Goal: Information Seeking & Learning: Learn about a topic

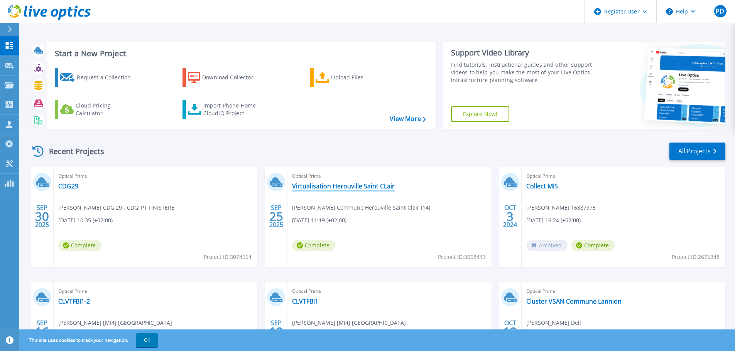
click at [367, 184] on link "Virtualisation Herouville Saint CLair" at bounding box center [343, 186] width 103 height 8
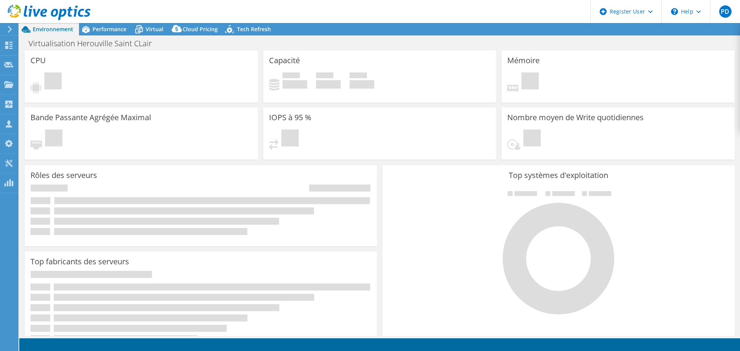
select select "USD"
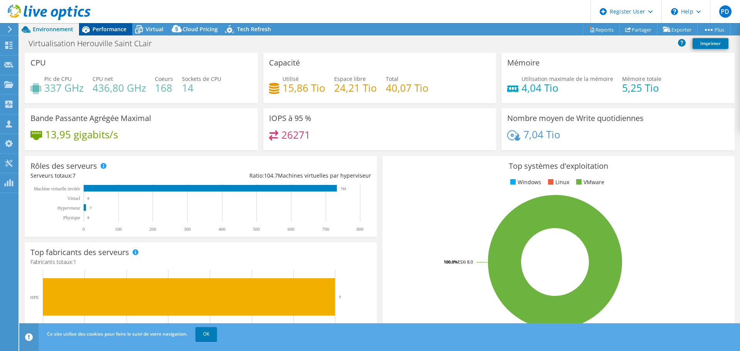
click at [109, 31] on span "Performance" at bounding box center [110, 28] width 34 height 7
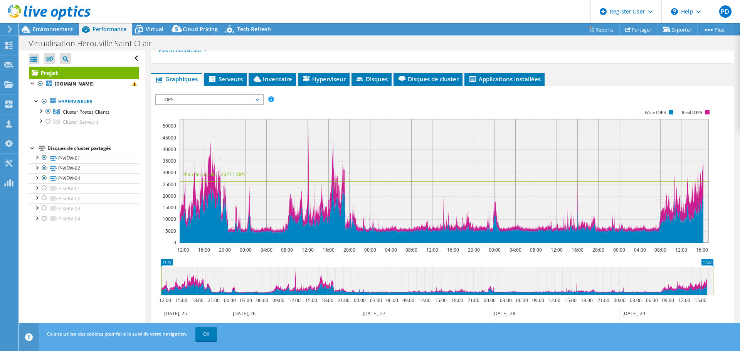
scroll to position [116, 0]
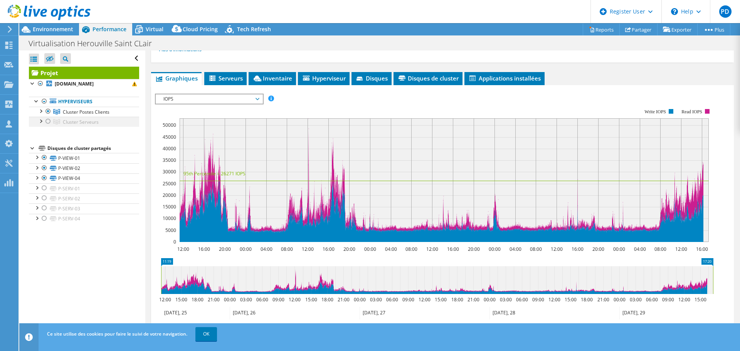
click at [48, 121] on div at bounding box center [48, 121] width 8 height 9
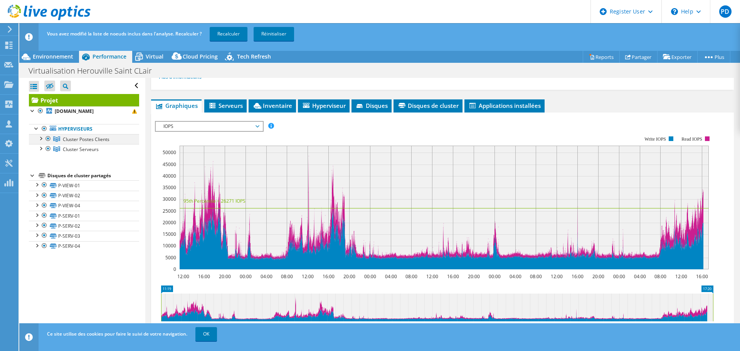
click at [49, 138] on div at bounding box center [48, 138] width 8 height 9
click at [239, 36] on link "Recalculer" at bounding box center [229, 34] width 38 height 14
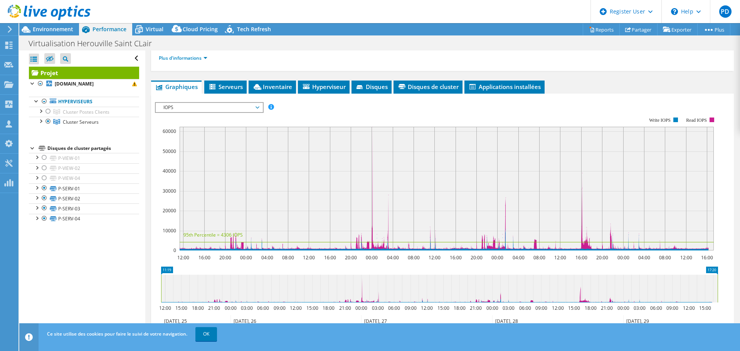
scroll to position [77, 0]
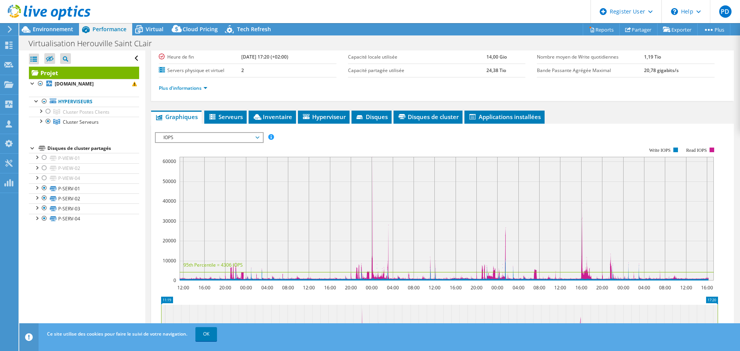
click at [250, 141] on span "IOPS" at bounding box center [209, 137] width 99 height 9
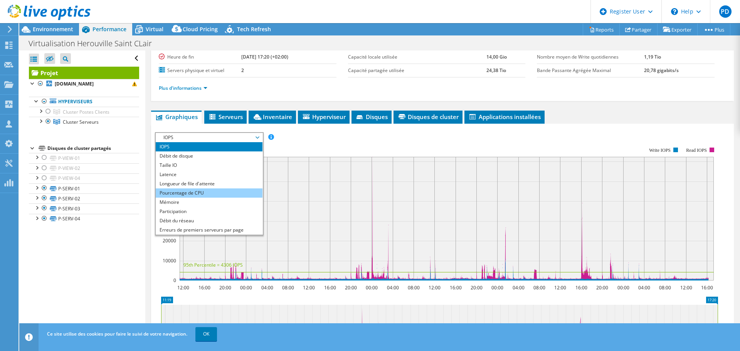
click at [216, 196] on li "Pourcentage de CPU" at bounding box center [209, 193] width 107 height 9
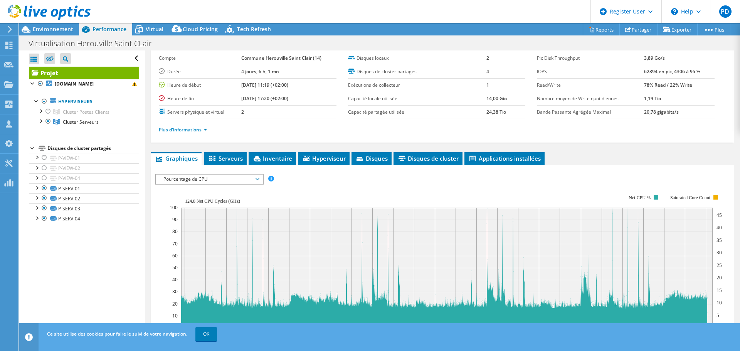
scroll to position [0, 0]
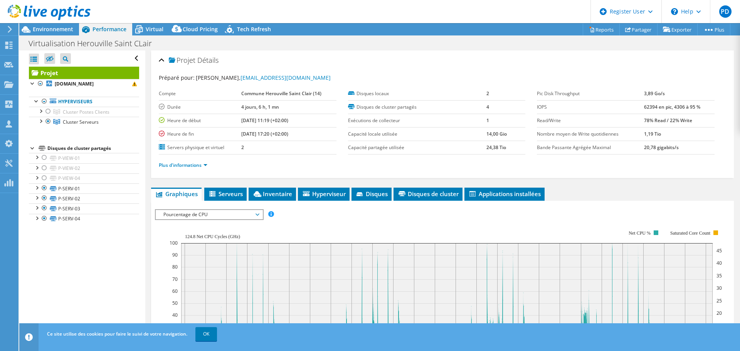
drag, startPoint x: 480, startPoint y: 148, endPoint x: 499, endPoint y: 148, distance: 19.3
click at [499, 148] on tr "Capacité partagée utilisée 24,38 Tio" at bounding box center [437, 147] width 178 height 13
click at [50, 110] on div at bounding box center [48, 111] width 8 height 9
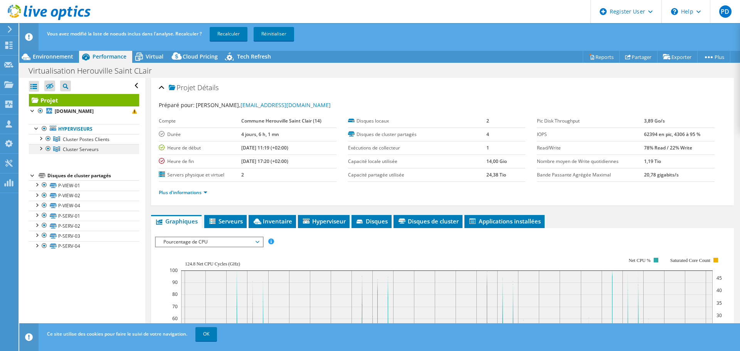
click at [46, 148] on div at bounding box center [48, 148] width 8 height 9
click at [226, 33] on link "Recalculer" at bounding box center [229, 34] width 38 height 14
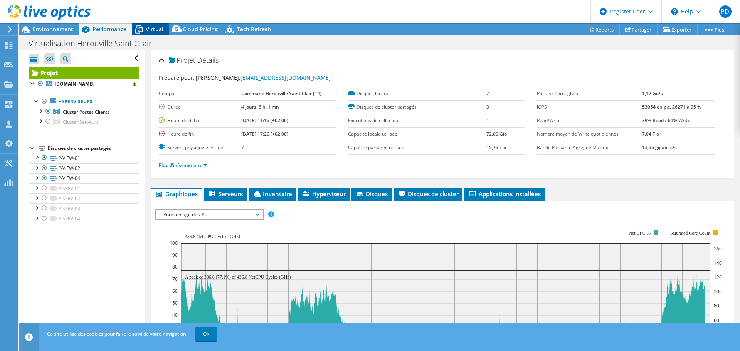
drag, startPoint x: 150, startPoint y: 29, endPoint x: 153, endPoint y: 30, distance: 3.9
click at [150, 29] on span "Virtual" at bounding box center [155, 28] width 18 height 7
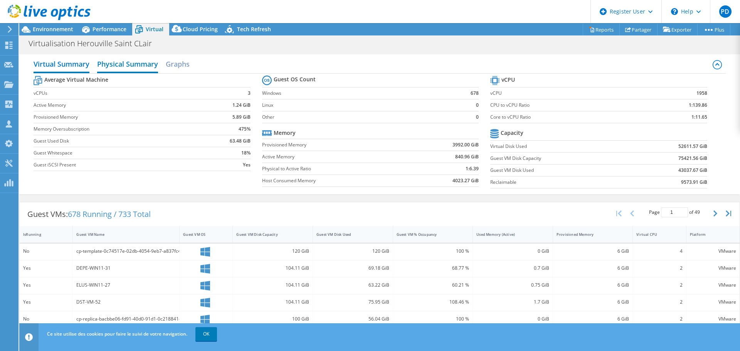
click at [135, 69] on h2 "Physical Summary" at bounding box center [127, 64] width 61 height 17
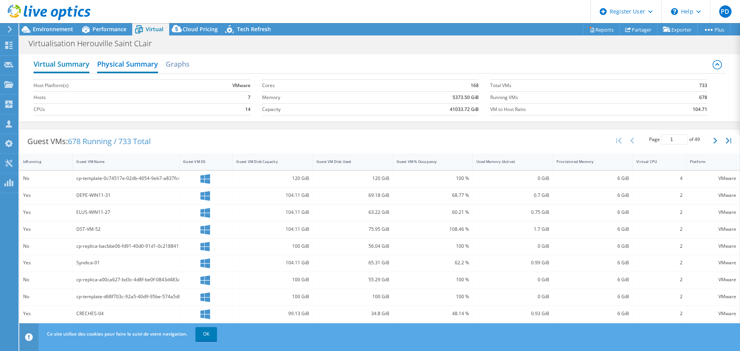
click at [64, 66] on h2 "Virtual Summary" at bounding box center [62, 64] width 56 height 17
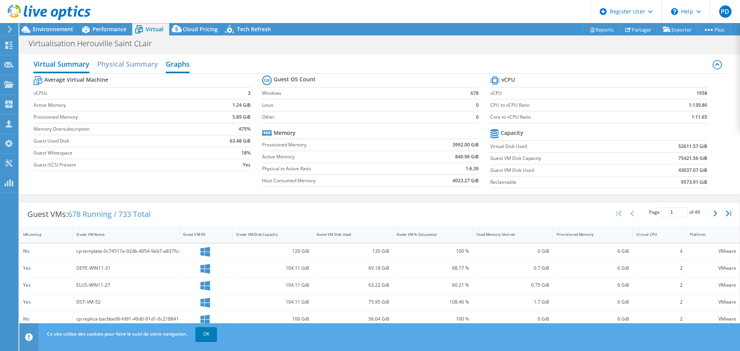
click at [190, 65] on h2 "Graphs" at bounding box center [178, 64] width 24 height 17
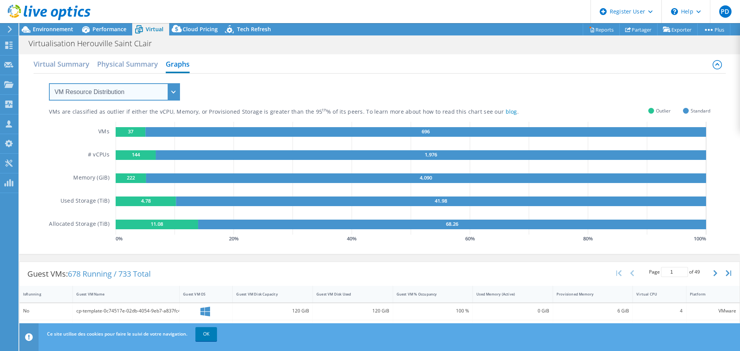
click at [131, 90] on select "VM Resource Distribution Provisioning Contrast Over Provisioning" at bounding box center [114, 91] width 131 height 17
select select "Provisioning Contrast"
click at [49, 83] on select "VM Resource Distribution Provisioning Contrast Over Provisioning" at bounding box center [114, 91] width 131 height 17
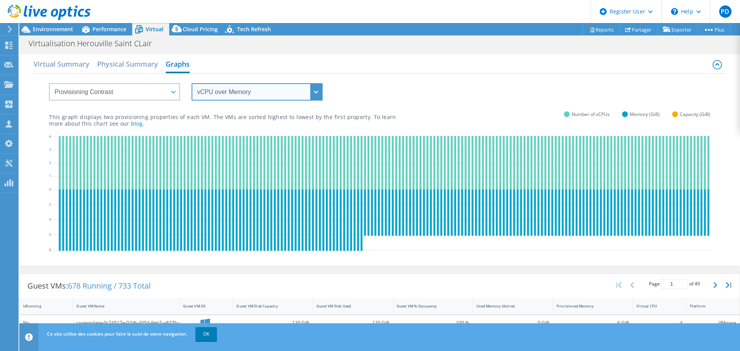
click at [270, 95] on select "vCPU over Memory vCPU over Capacity Memory over vCPU Memory over Capacity Capac…" at bounding box center [257, 91] width 131 height 17
select select "vCPU over Capacity"
click at [192, 83] on select "vCPU over Memory vCPU over Capacity Memory over vCPU Memory over Capacity Capac…" at bounding box center [257, 91] width 131 height 17
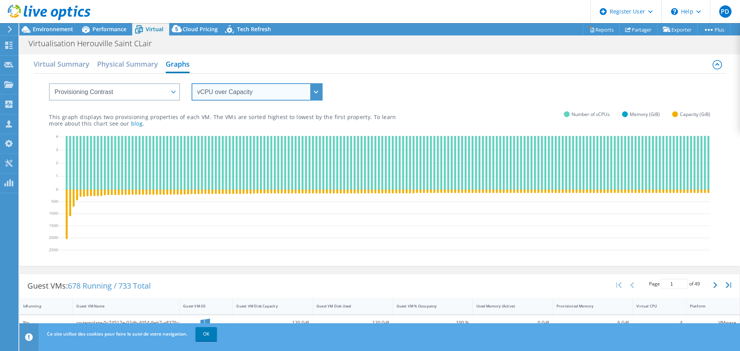
click at [265, 94] on select "vCPU over Memory vCPU over Capacity Memory over vCPU Memory over Capacity Capac…" at bounding box center [257, 91] width 131 height 17
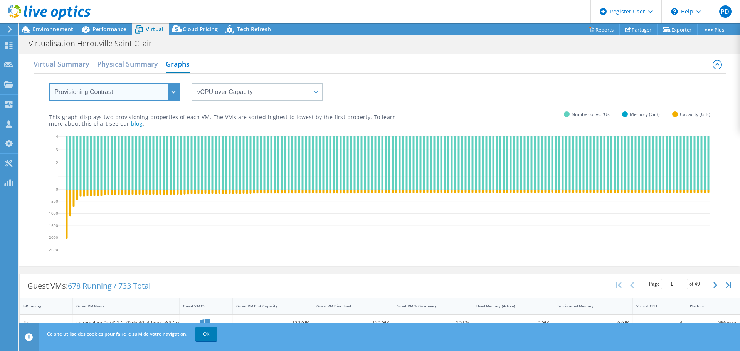
click at [170, 92] on select "VM Resource Distribution Provisioning Contrast Over Provisioning" at bounding box center [114, 91] width 131 height 17
select select "Over Provisioning"
click at [49, 83] on select "VM Resource Distribution Provisioning Contrast Over Provisioning" at bounding box center [114, 91] width 131 height 17
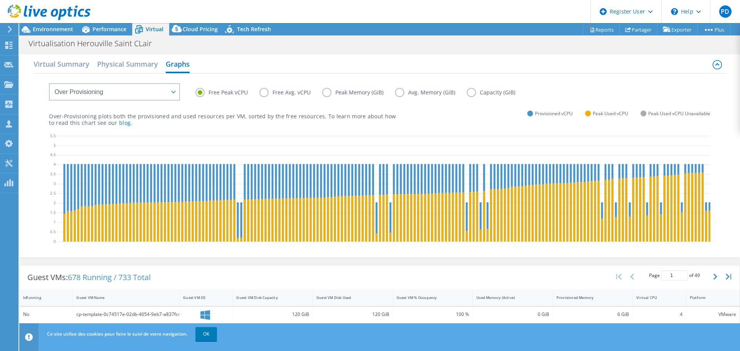
click at [329, 91] on label "Peak Memory (GiB)" at bounding box center [358, 92] width 73 height 9
click at [0, 0] on input "Peak Memory (GiB)" at bounding box center [0, 0] width 0 height 0
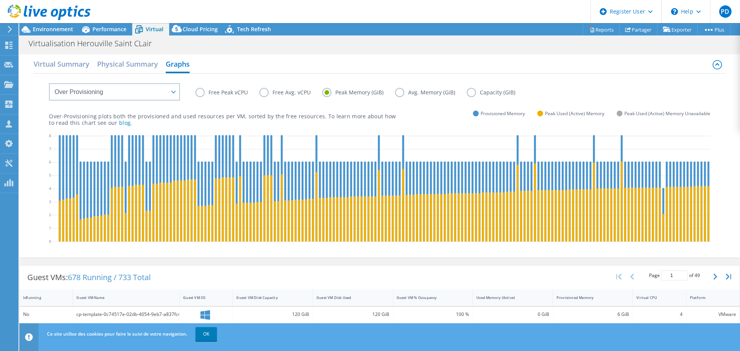
click at [403, 91] on label "Avg. Memory (GiB)" at bounding box center [431, 92] width 72 height 9
click at [0, 0] on input "Avg. Memory (GiB)" at bounding box center [0, 0] width 0 height 0
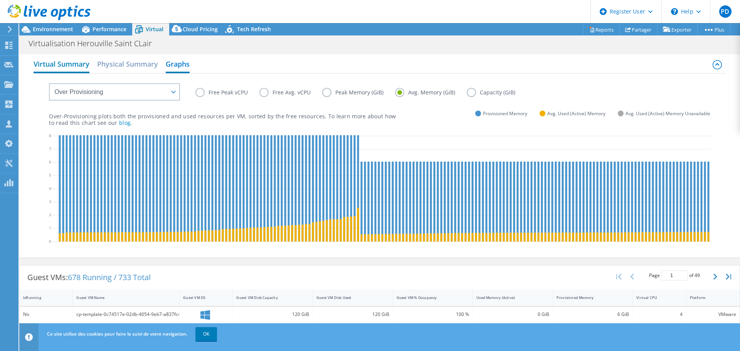
click at [61, 69] on h2 "Virtual Summary" at bounding box center [62, 64] width 56 height 17
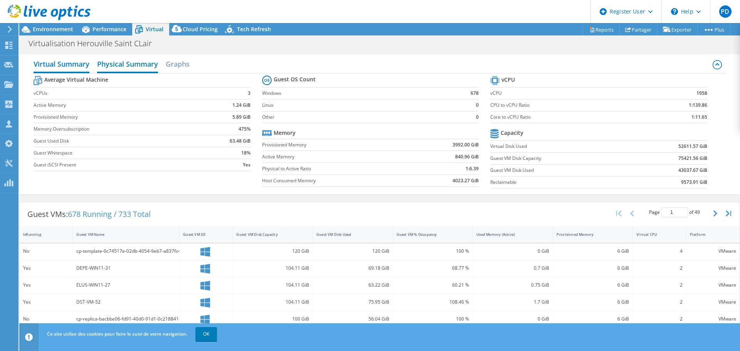
click at [117, 63] on h2 "Physical Summary" at bounding box center [127, 64] width 61 height 17
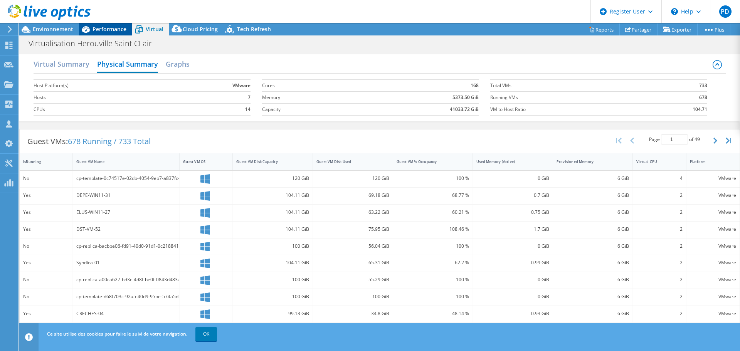
click at [105, 30] on span "Performance" at bounding box center [110, 28] width 34 height 7
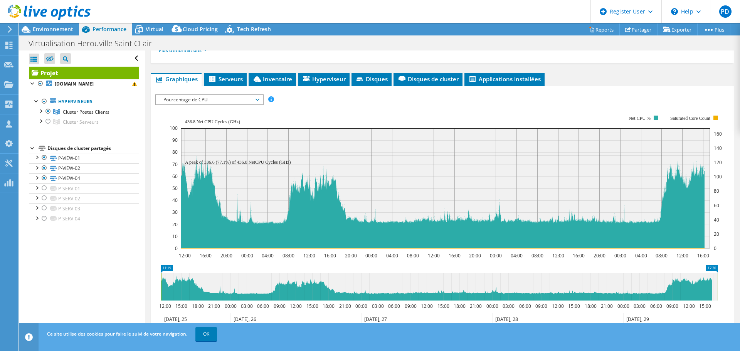
scroll to position [116, 0]
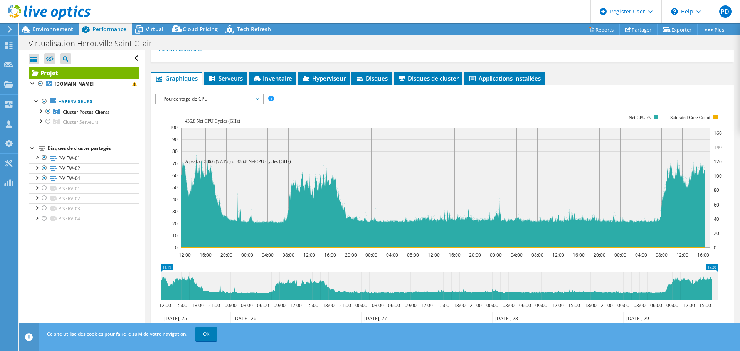
click at [209, 99] on span "Pourcentage de CPU" at bounding box center [209, 98] width 99 height 9
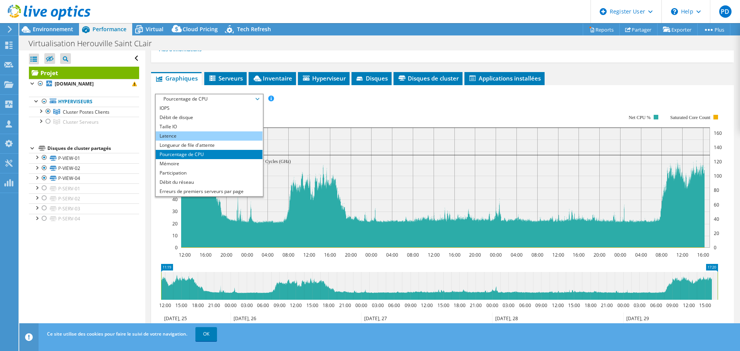
click at [188, 135] on li "Latence" at bounding box center [209, 135] width 107 height 9
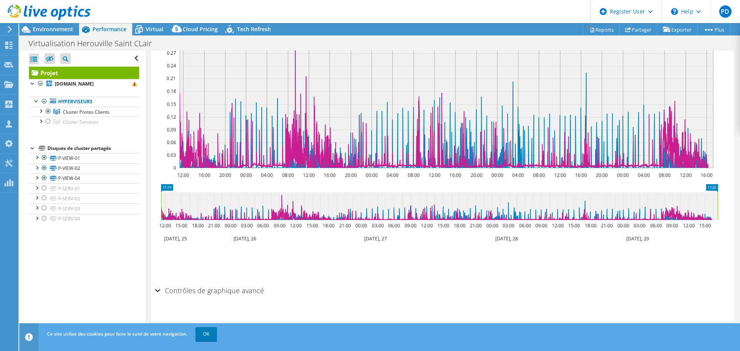
scroll to position [35, 0]
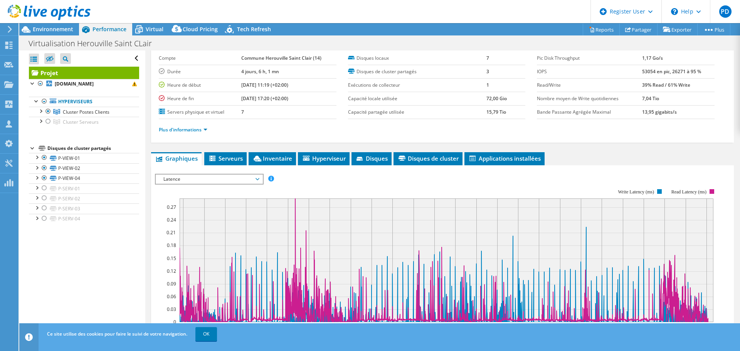
click at [234, 178] on span "Latence" at bounding box center [209, 179] width 99 height 9
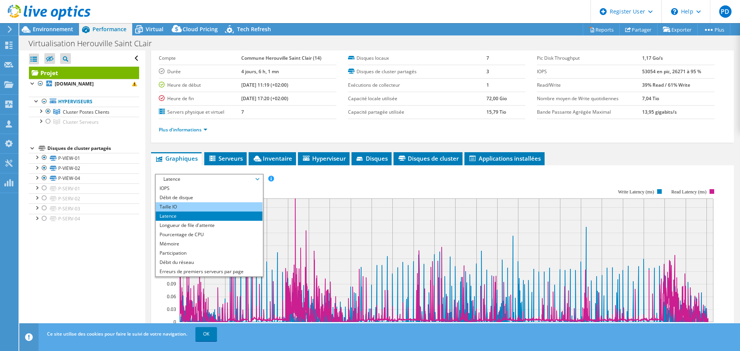
click at [197, 205] on li "Taille IO" at bounding box center [209, 206] width 107 height 9
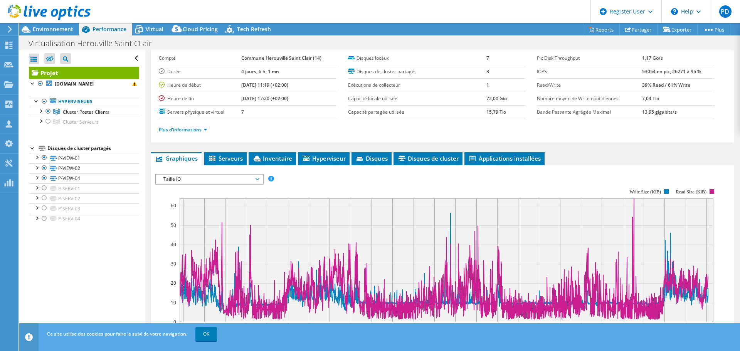
click at [260, 180] on icon at bounding box center [258, 179] width 4 height 2
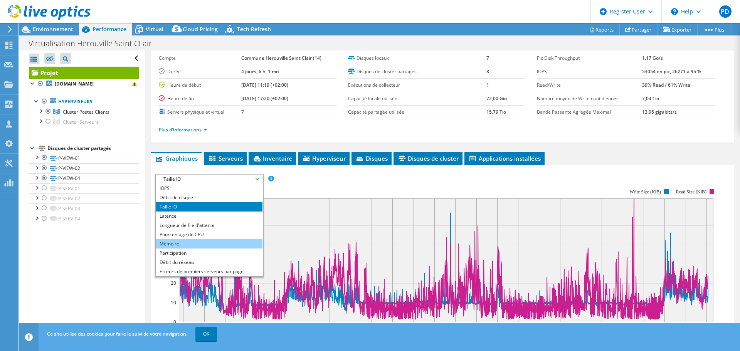
click at [199, 242] on li "Mémoire" at bounding box center [209, 243] width 107 height 9
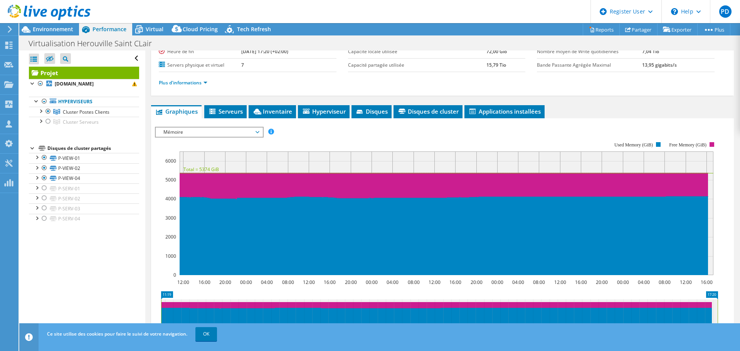
scroll to position [0, 0]
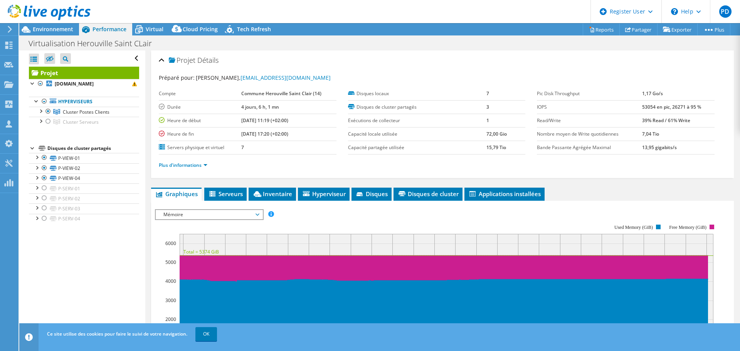
click at [243, 212] on span "Mémoire" at bounding box center [209, 214] width 99 height 9
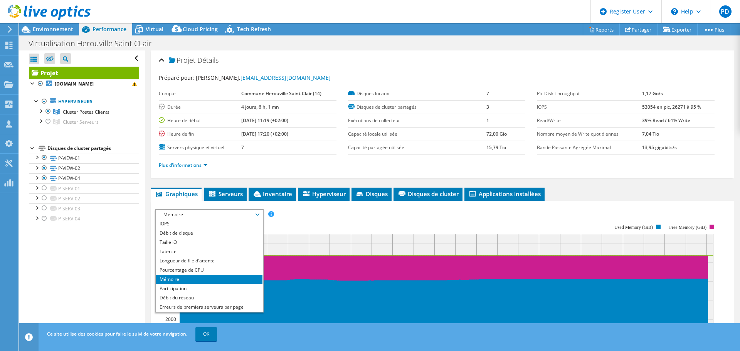
click at [82, 268] on div "Ouvrir tout Fermer tout Masquer les nœuds exclus Filtre de l'arborescence des p…" at bounding box center [82, 194] width 126 height 286
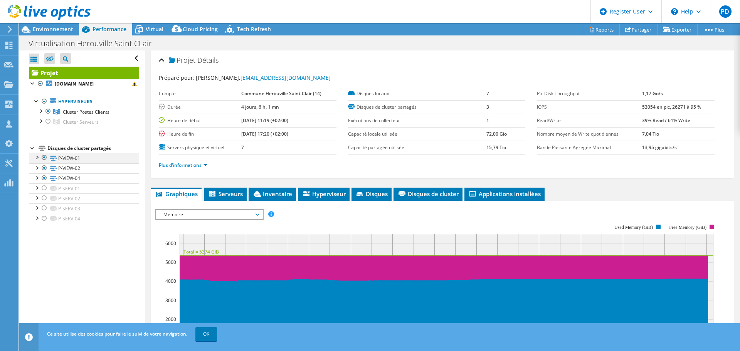
click at [39, 157] on div at bounding box center [37, 157] width 8 height 8
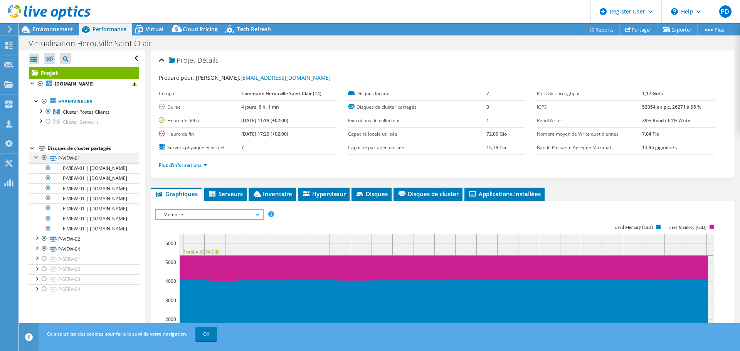
click at [39, 157] on div at bounding box center [37, 157] width 8 height 8
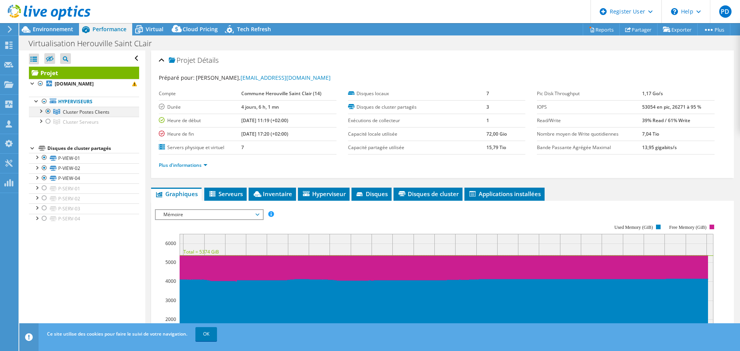
click at [41, 110] on div at bounding box center [41, 111] width 8 height 8
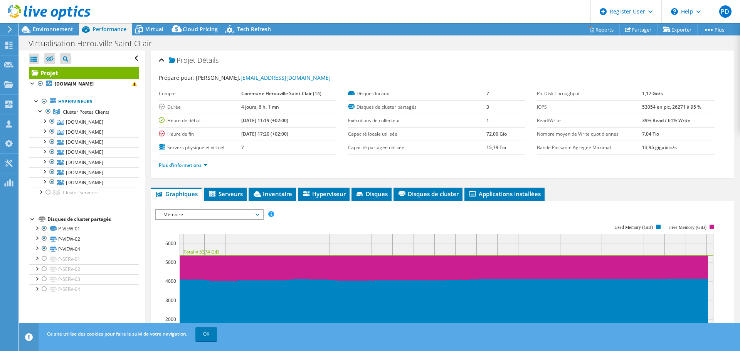
click at [282, 174] on div "Plus d'informations" at bounding box center [443, 166] width 568 height 22
click at [206, 165] on link "Plus d'informations" at bounding box center [183, 165] width 49 height 7
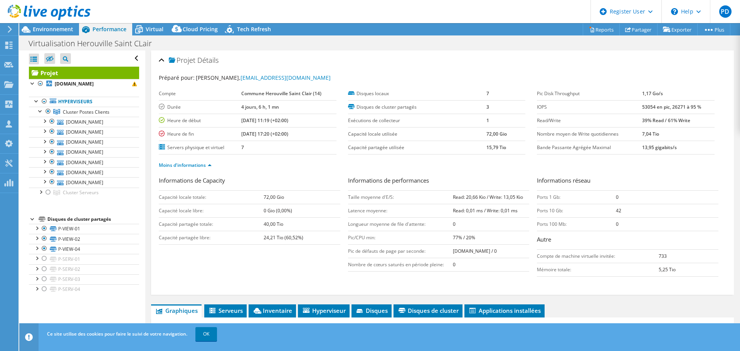
drag, startPoint x: 612, startPoint y: 147, endPoint x: 535, endPoint y: 93, distance: 93.9
click at [532, 83] on section "Préparé pour: Julien Bourdoiseau, jbourdoiseau@herouville.net Compte Commune He…" at bounding box center [443, 125] width 568 height 103
